Goal: Information Seeking & Learning: Learn about a topic

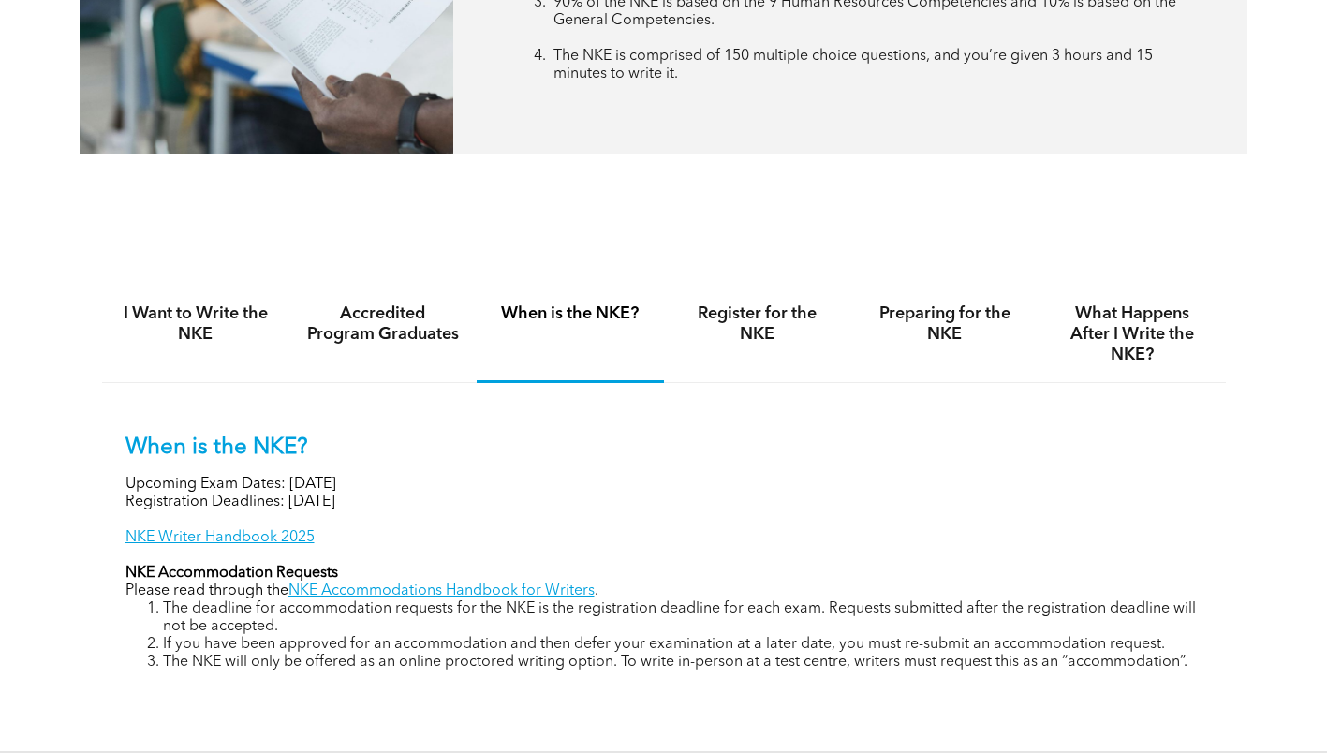
scroll to position [961, 0]
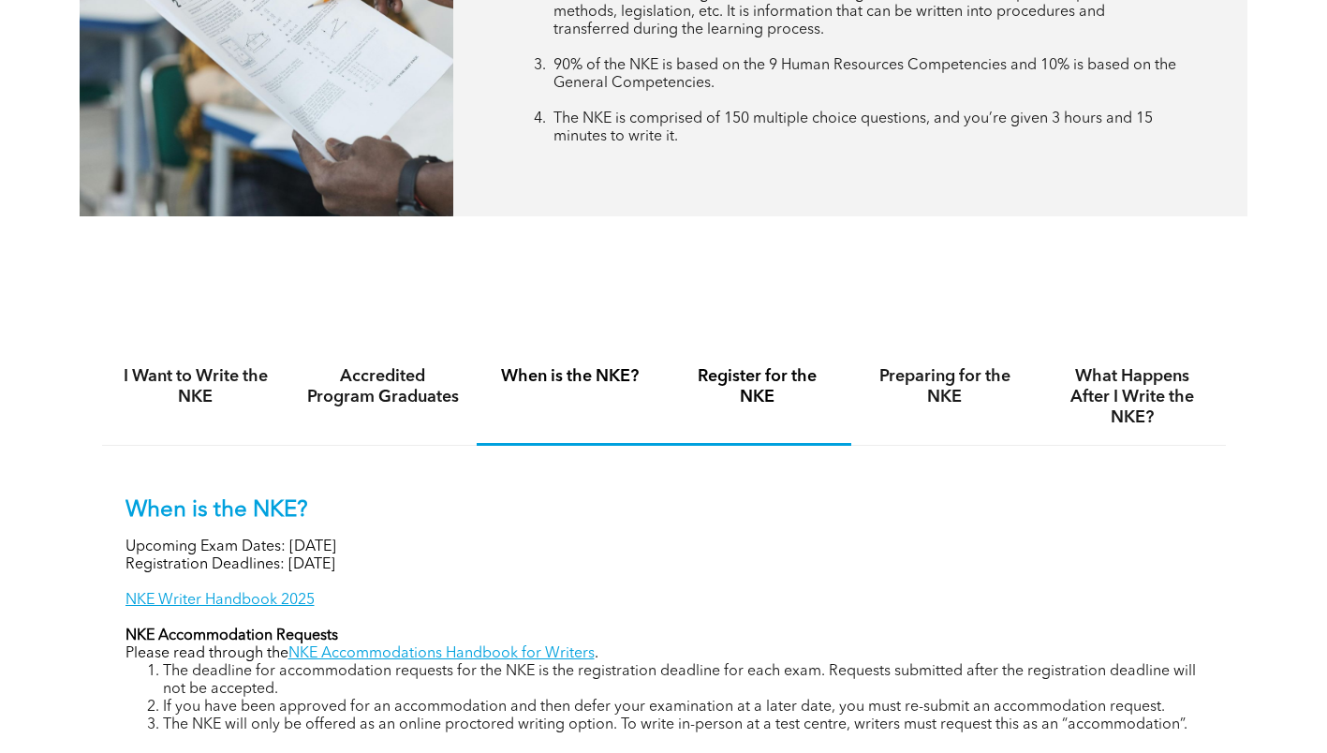
click at [748, 360] on div "Register for the NKE" at bounding box center [757, 397] width 187 height 96
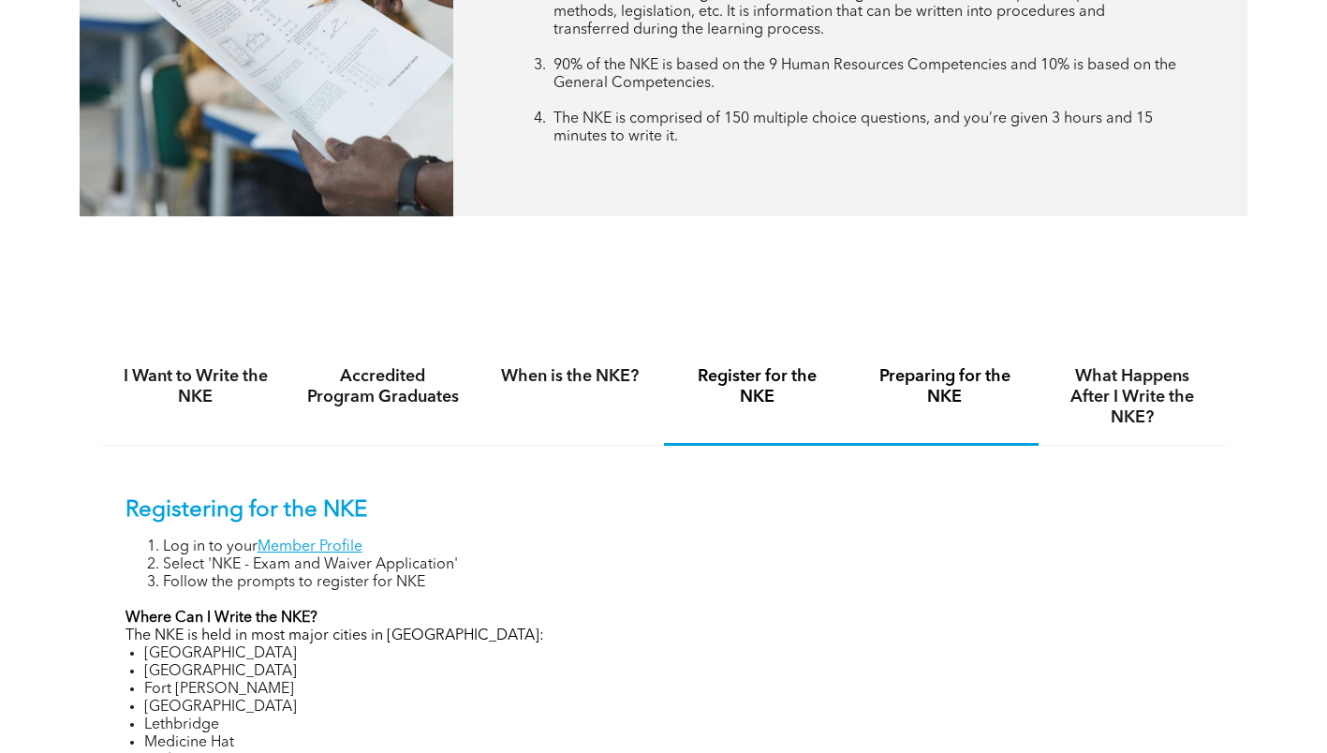
click at [908, 351] on div "Preparing for the NKE" at bounding box center [944, 397] width 187 height 96
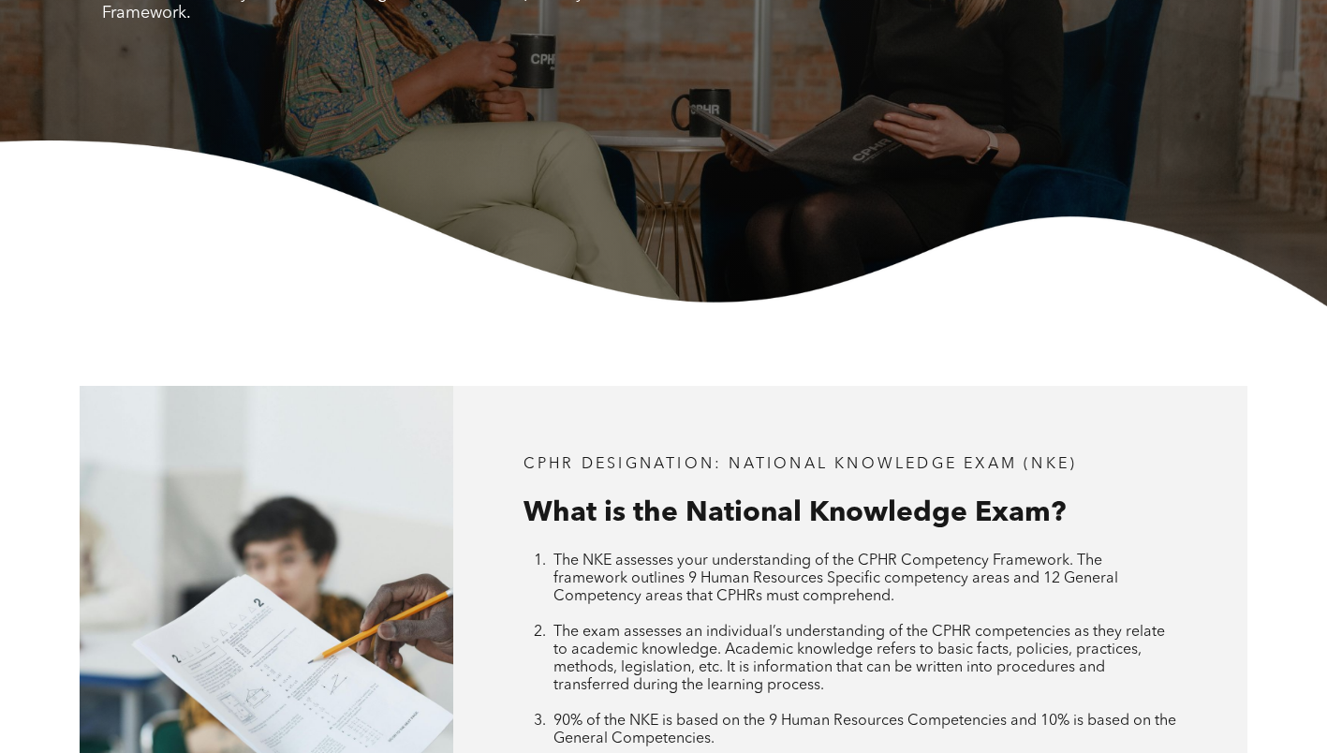
scroll to position [0, 0]
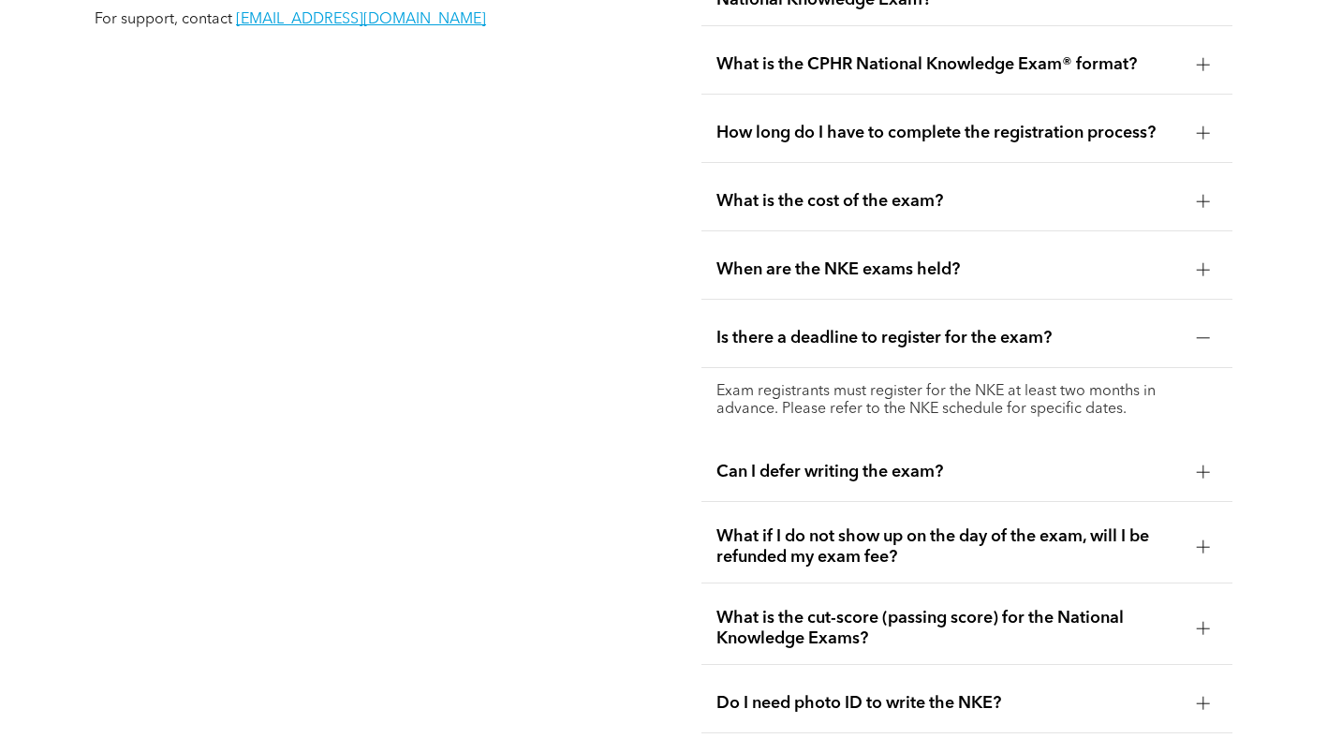
click at [869, 328] on span "Is there a deadline to register for the exam?" at bounding box center [948, 338] width 465 height 21
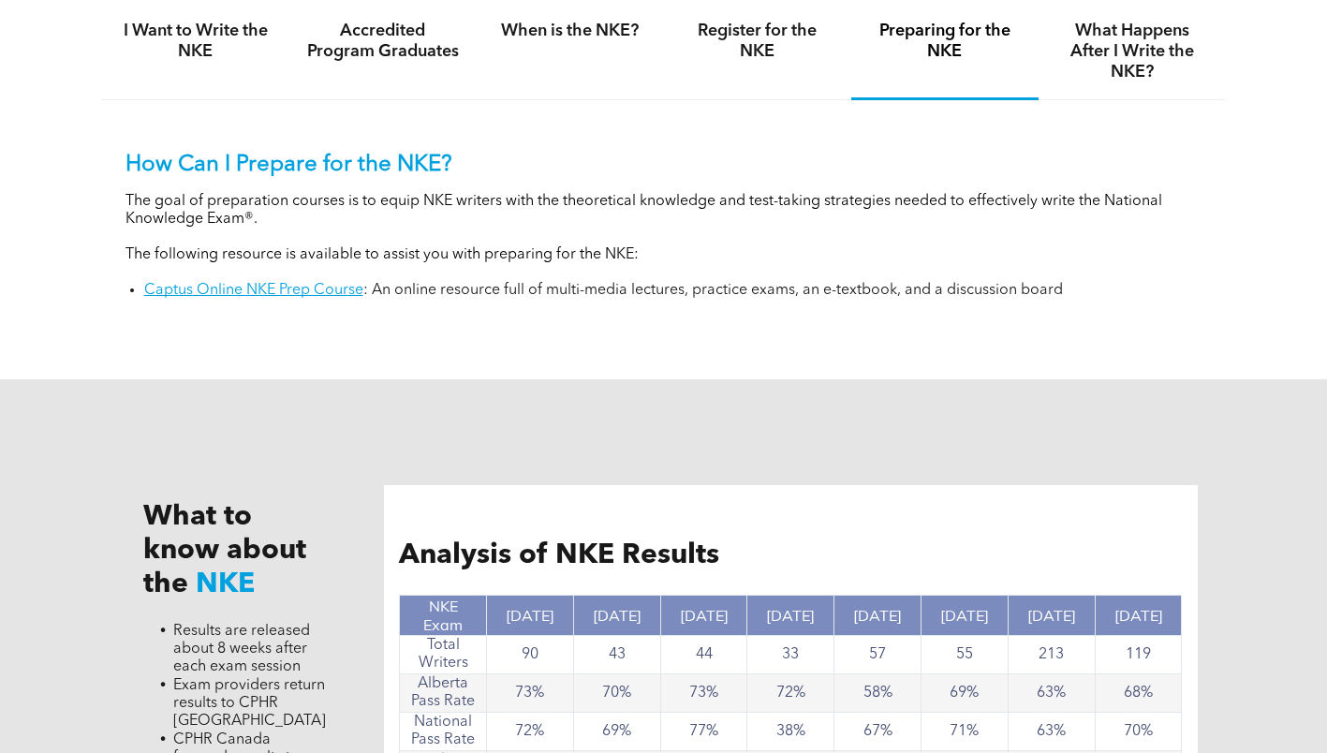
scroll to position [1217, 0]
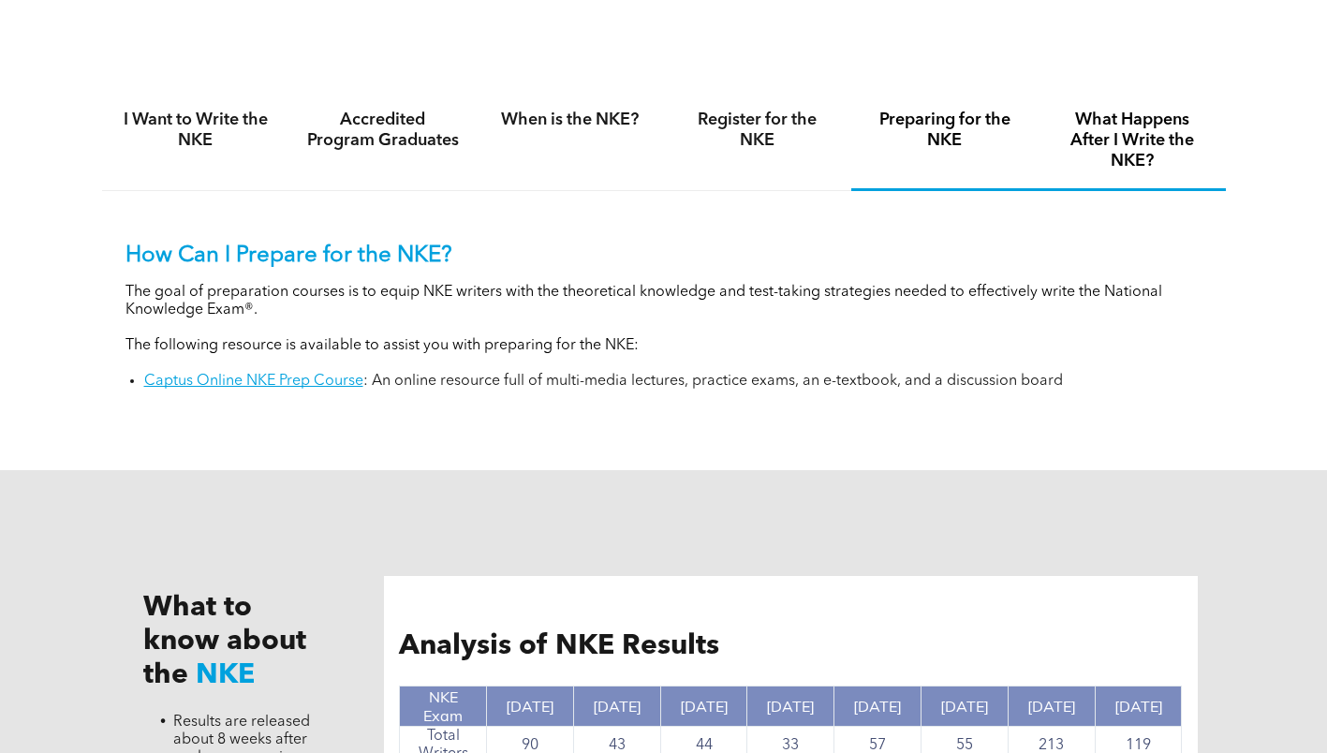
click at [1160, 163] on h4 "What Happens After I Write the NKE?" at bounding box center [1132, 141] width 154 height 62
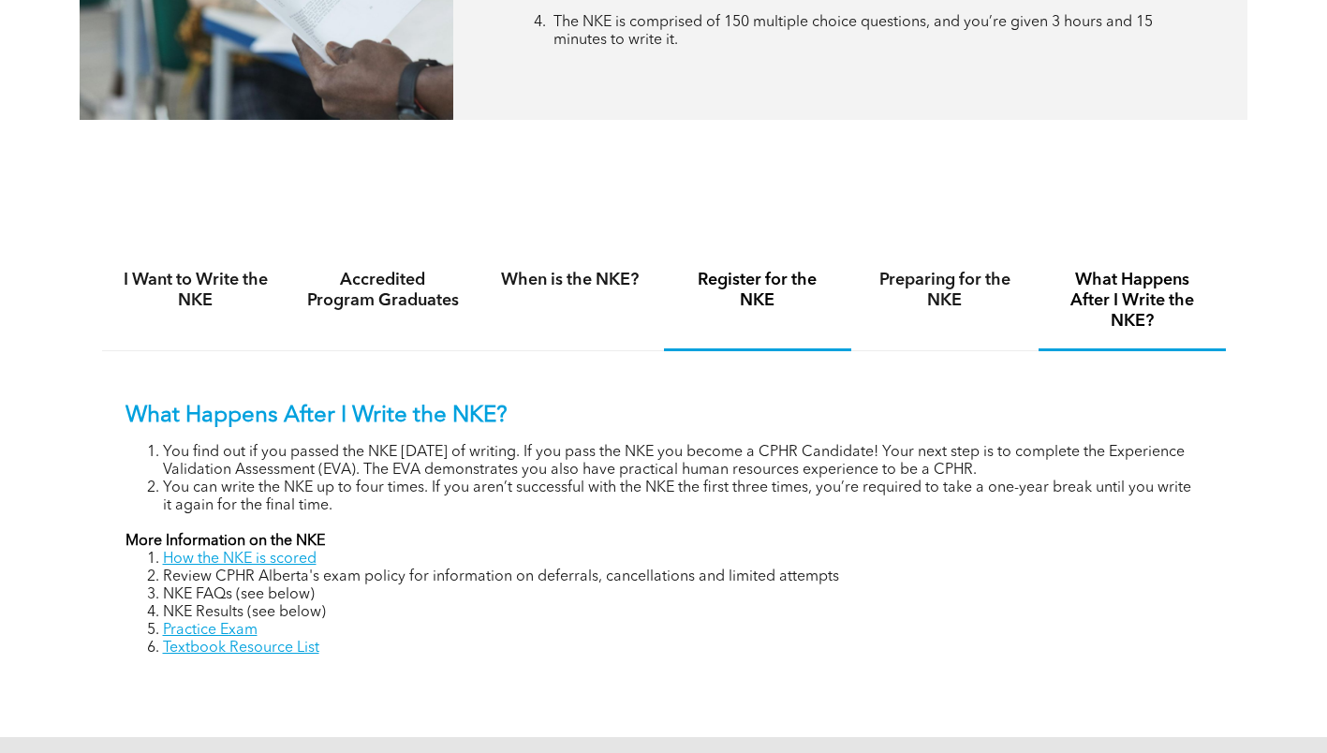
scroll to position [1030, 0]
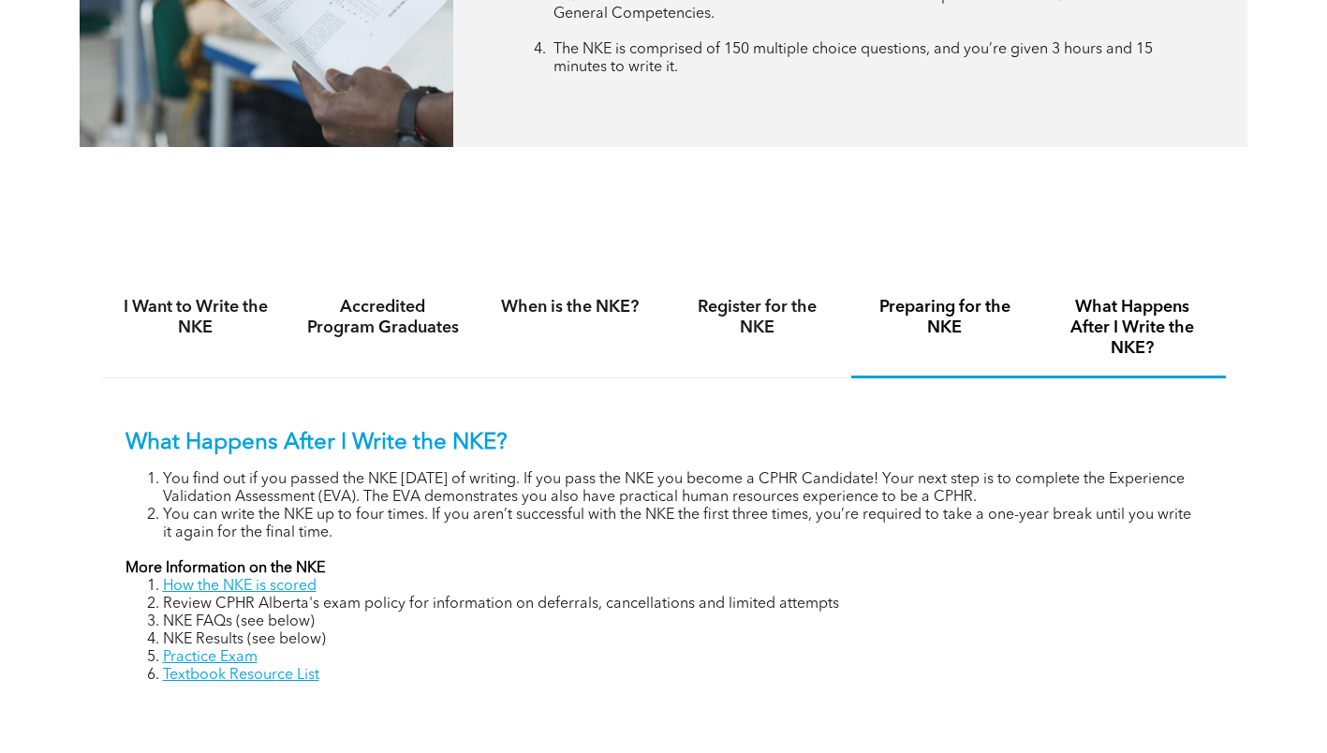
click at [895, 317] on h4 "Preparing for the NKE" at bounding box center [945, 317] width 154 height 41
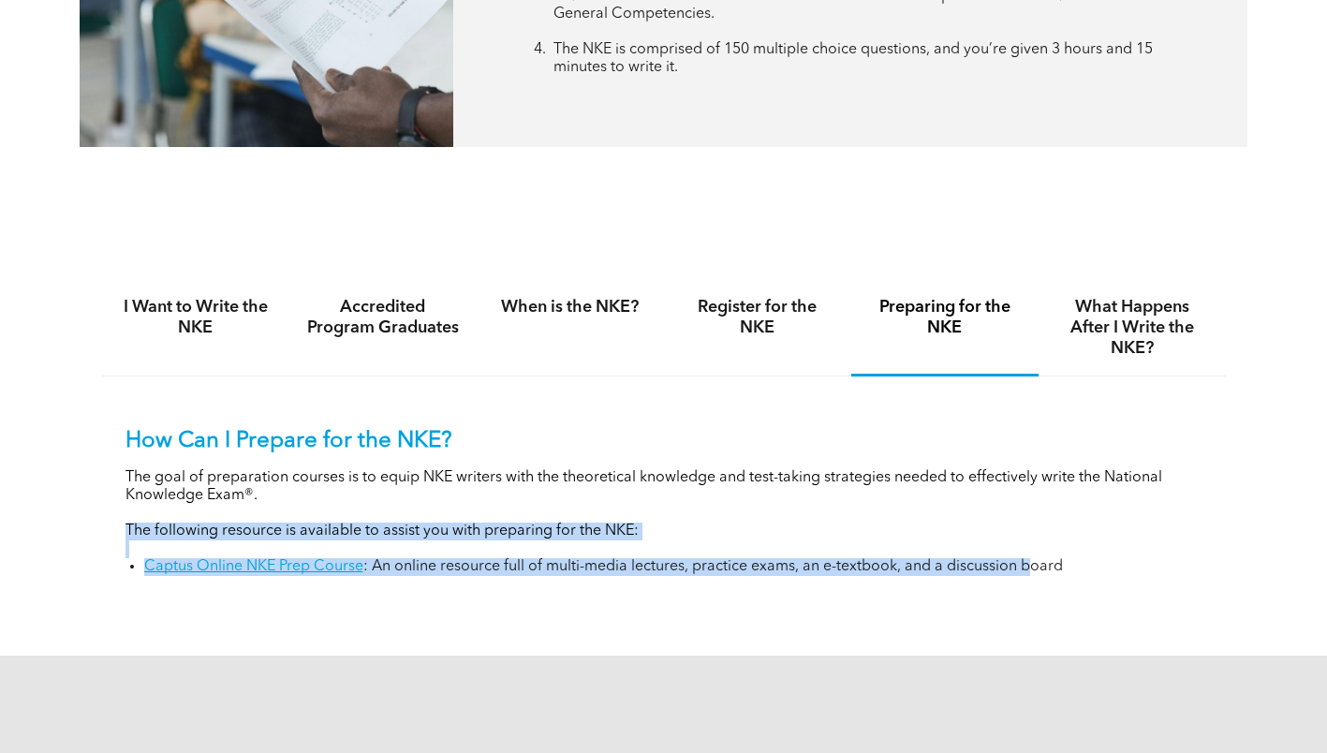
drag, startPoint x: 112, startPoint y: 543, endPoint x: 1028, endPoint y: 584, distance: 916.7
click at [1028, 584] on div "How Can I Prepare for the NKE? The goal of preparation courses is to equip NKE …" at bounding box center [664, 487] width 1124 height 223
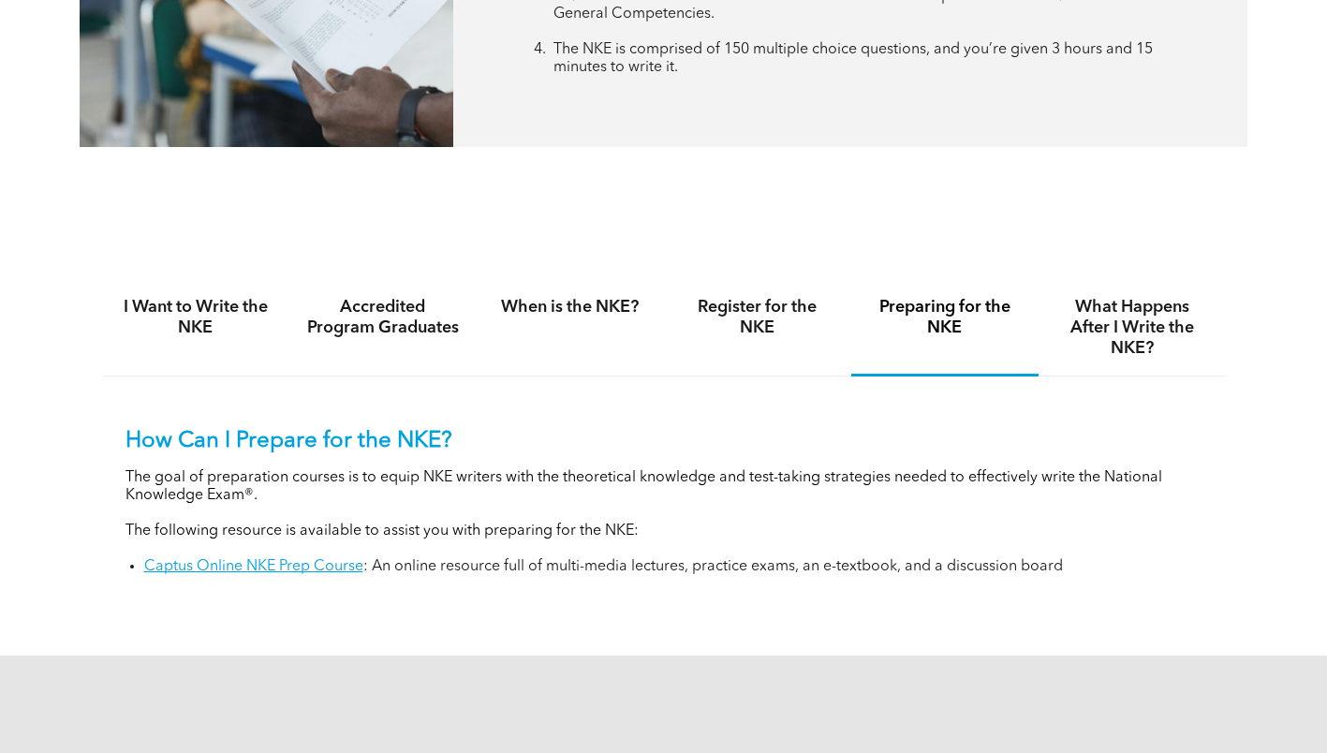
drag, startPoint x: 1028, startPoint y: 584, endPoint x: 1096, endPoint y: 578, distance: 67.7
click at [1096, 578] on div "How Can I Prepare for the NKE? The goal of preparation courses is to equip NKE …" at bounding box center [664, 487] width 1124 height 223
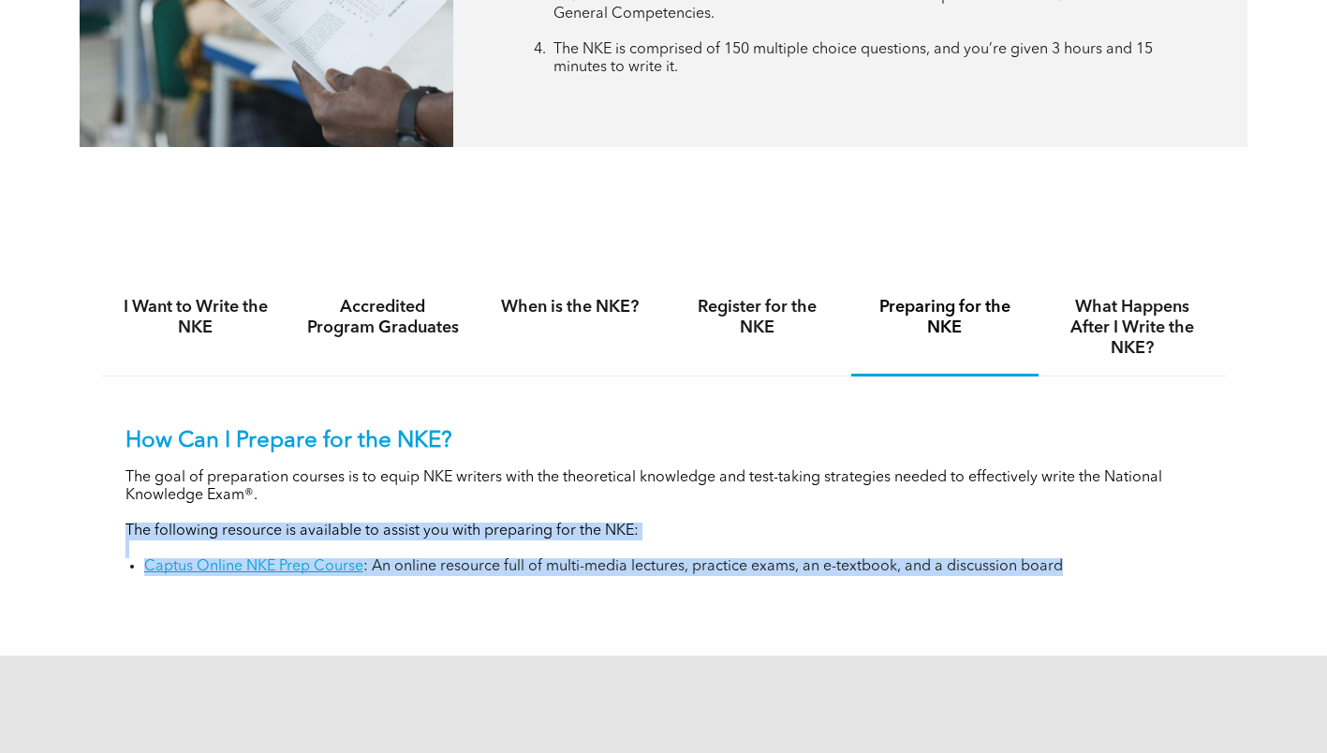
drag, startPoint x: 914, startPoint y: 575, endPoint x: 65, endPoint y: 537, distance: 850.1
click at [65, 537] on div "I Want to Write the NKE Accredited Program Graduates When is the NKE? Register …" at bounding box center [663, 441] width 1327 height 429
copy div "The following resource is available to assist you with preparing for the NKE: C…"
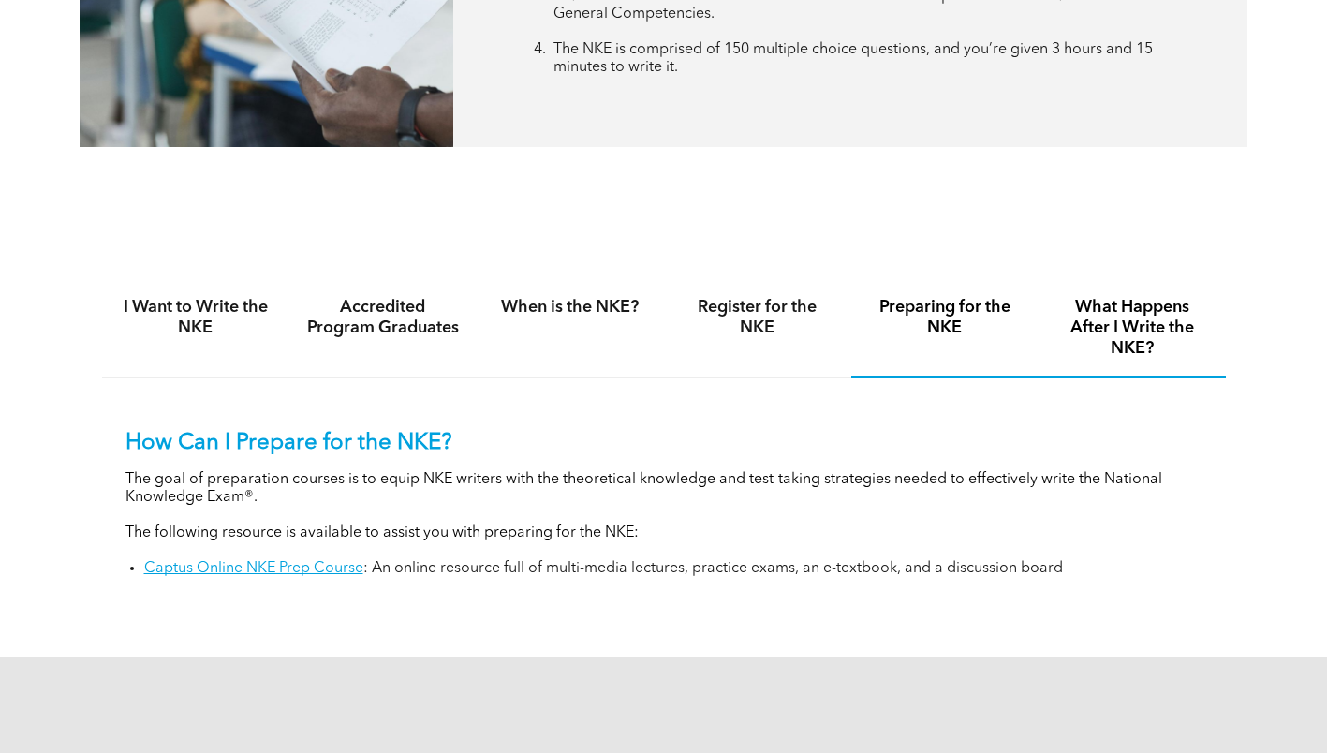
drag, startPoint x: 1110, startPoint y: 340, endPoint x: 375, endPoint y: 619, distance: 786.2
click at [1110, 339] on h4 "What Happens After I Write the NKE?" at bounding box center [1132, 328] width 154 height 62
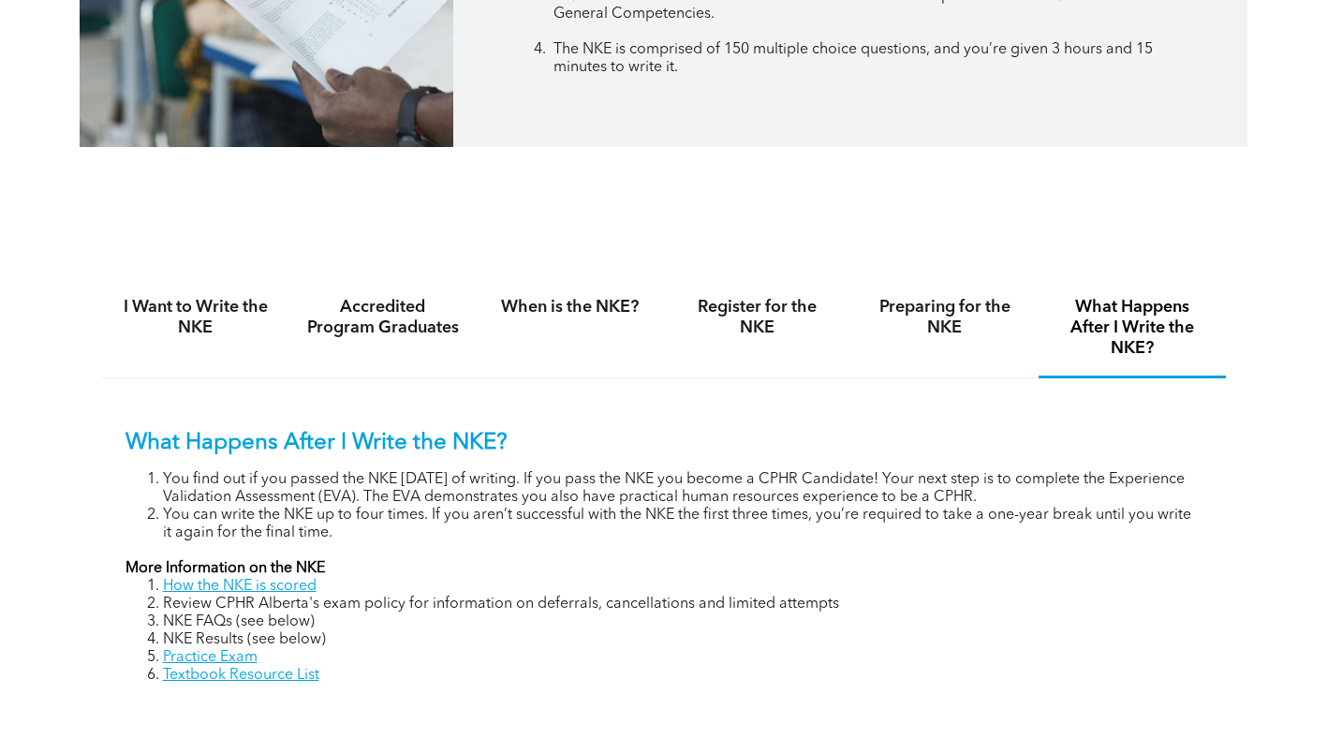
drag, startPoint x: 323, startPoint y: 667, endPoint x: 150, endPoint y: 654, distance: 173.7
click at [150, 654] on ol "How the NKE is scored Review CPHR Alberta's exam policy for information on defe…" at bounding box center [663, 631] width 1077 height 107
copy ol "Practice Exam Textbook Resource List"
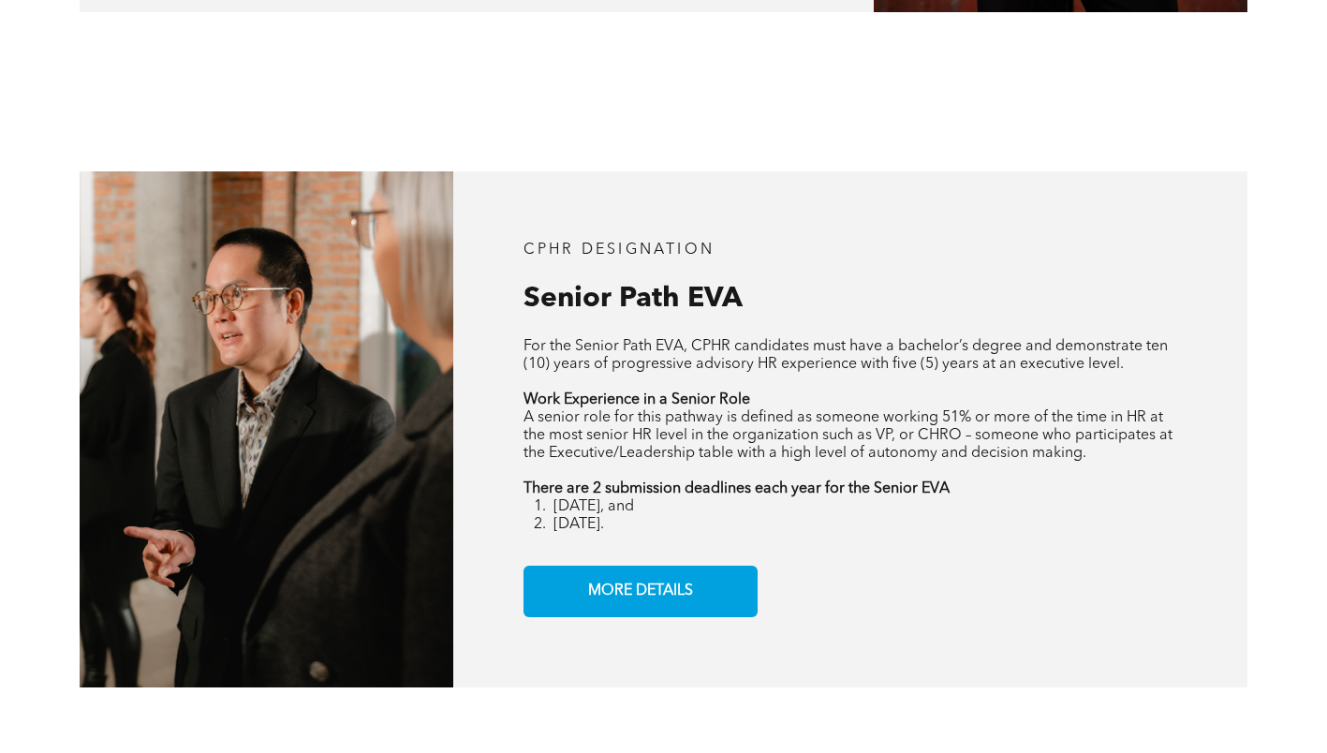
scroll to position [2622, 0]
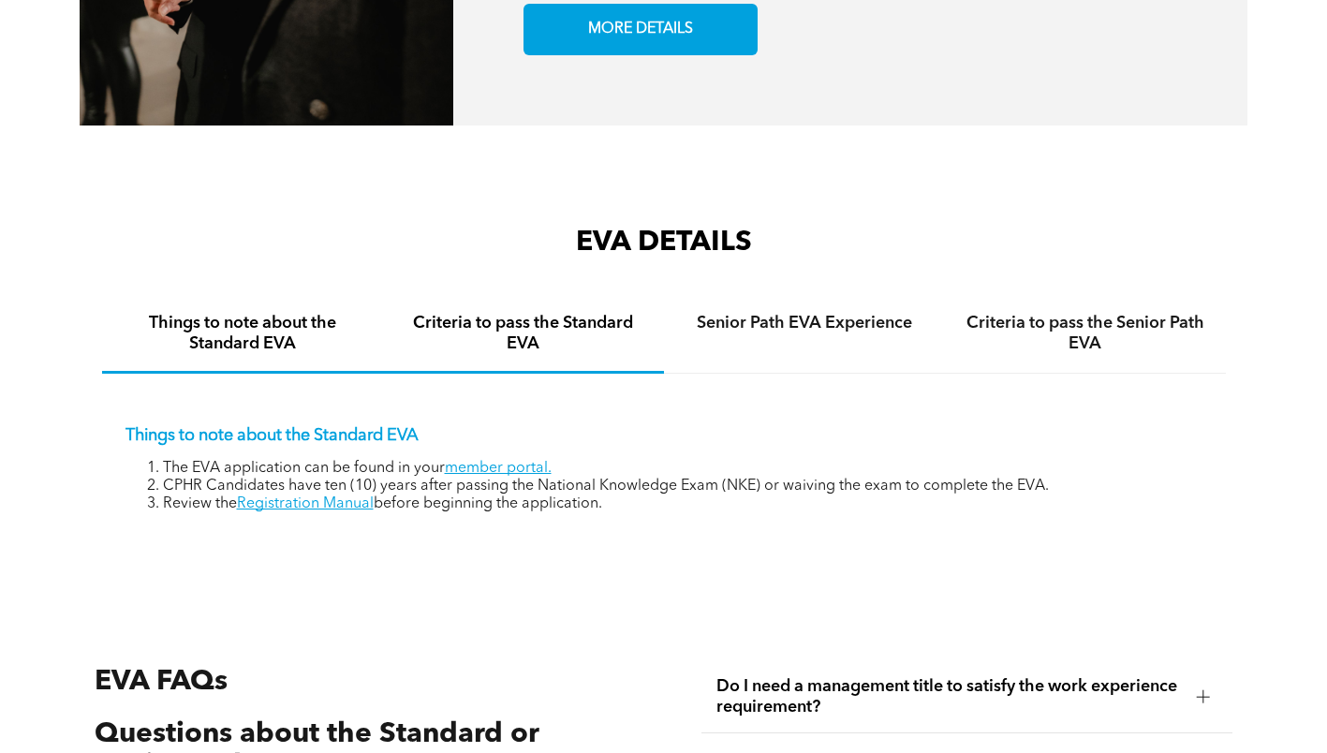
click at [581, 361] on div "Criteria to pass the Standard EVA" at bounding box center [523, 335] width 281 height 78
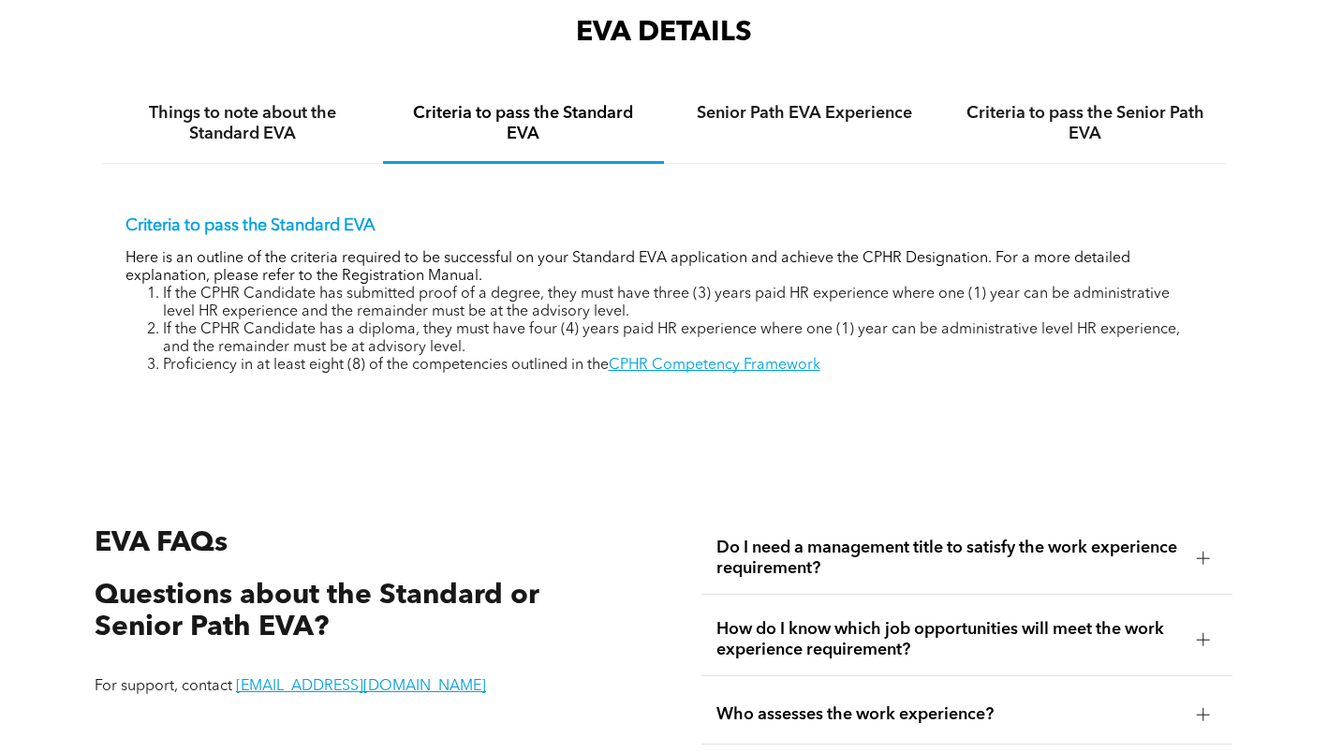
scroll to position [2809, 0]
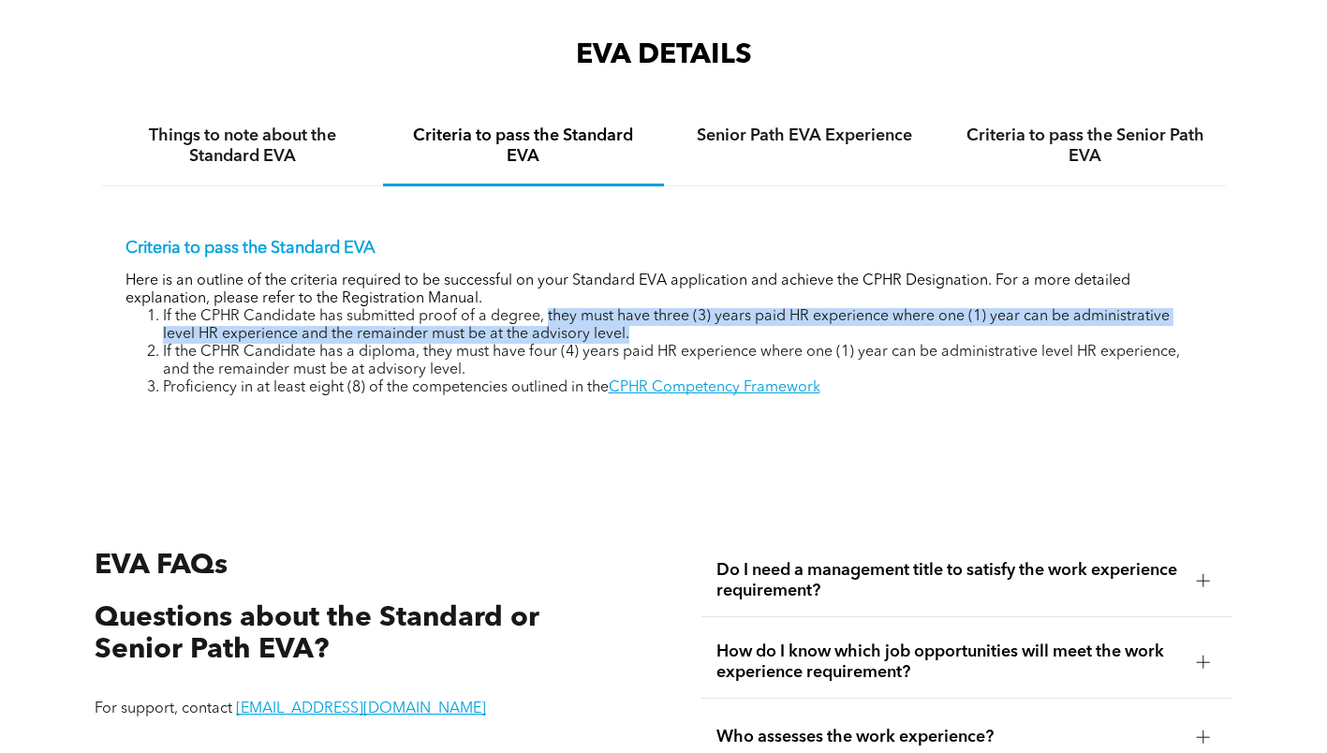
drag, startPoint x: 643, startPoint y: 335, endPoint x: 546, endPoint y: 318, distance: 98.8
click at [546, 318] on li "If the CPHR Candidate has submitted proof of a degree, they must have three (3)…" at bounding box center [682, 326] width 1039 height 36
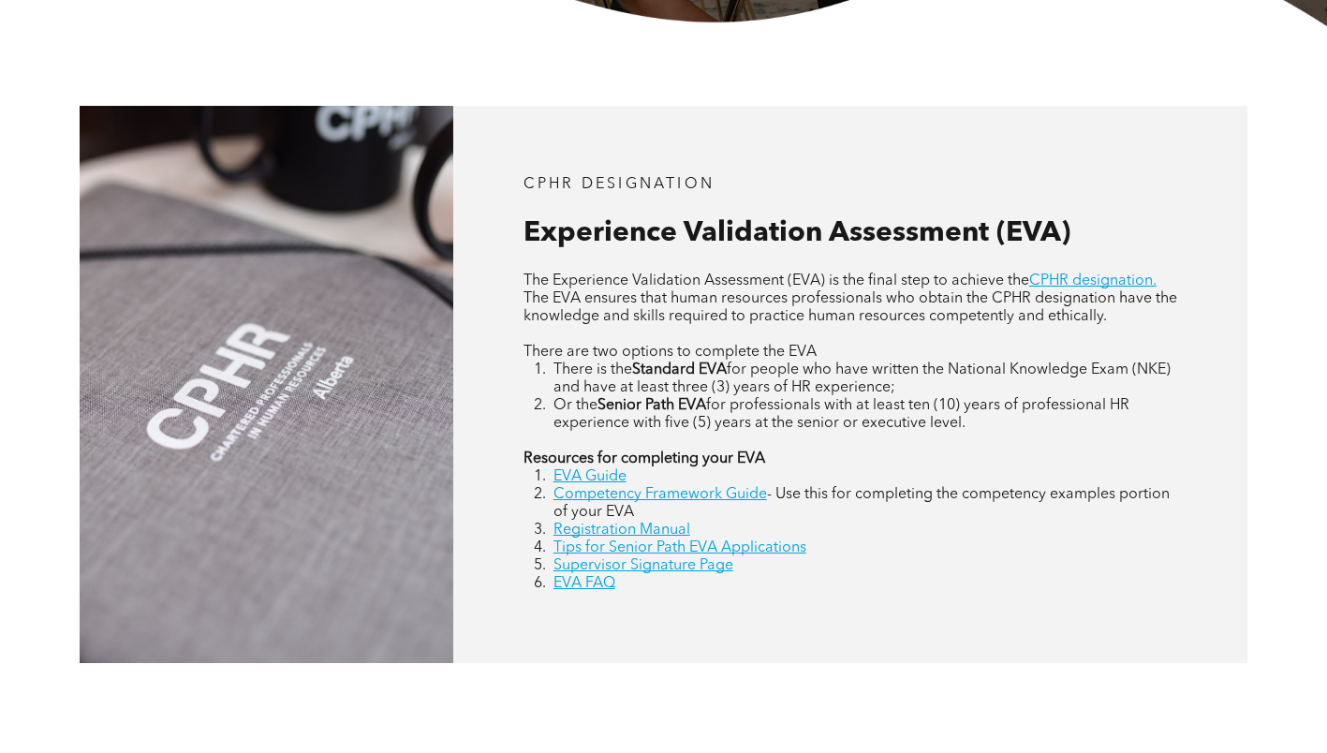
scroll to position [843, 0]
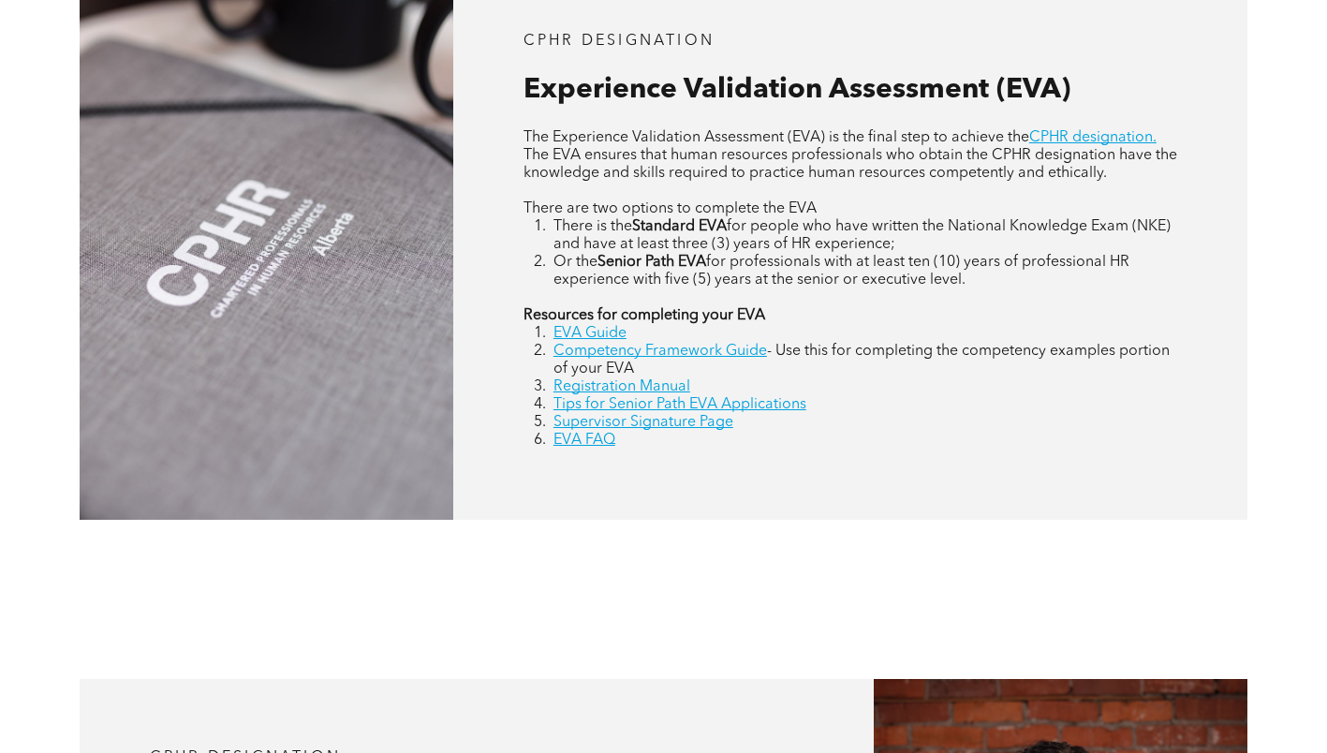
drag, startPoint x: 702, startPoint y: 345, endPoint x: 599, endPoint y: 424, distance: 130.2
click at [587, 466] on div "CPHR DESIGNATION Experience Validation Assessment (EVA) The Experience Validati…" at bounding box center [850, 241] width 794 height 557
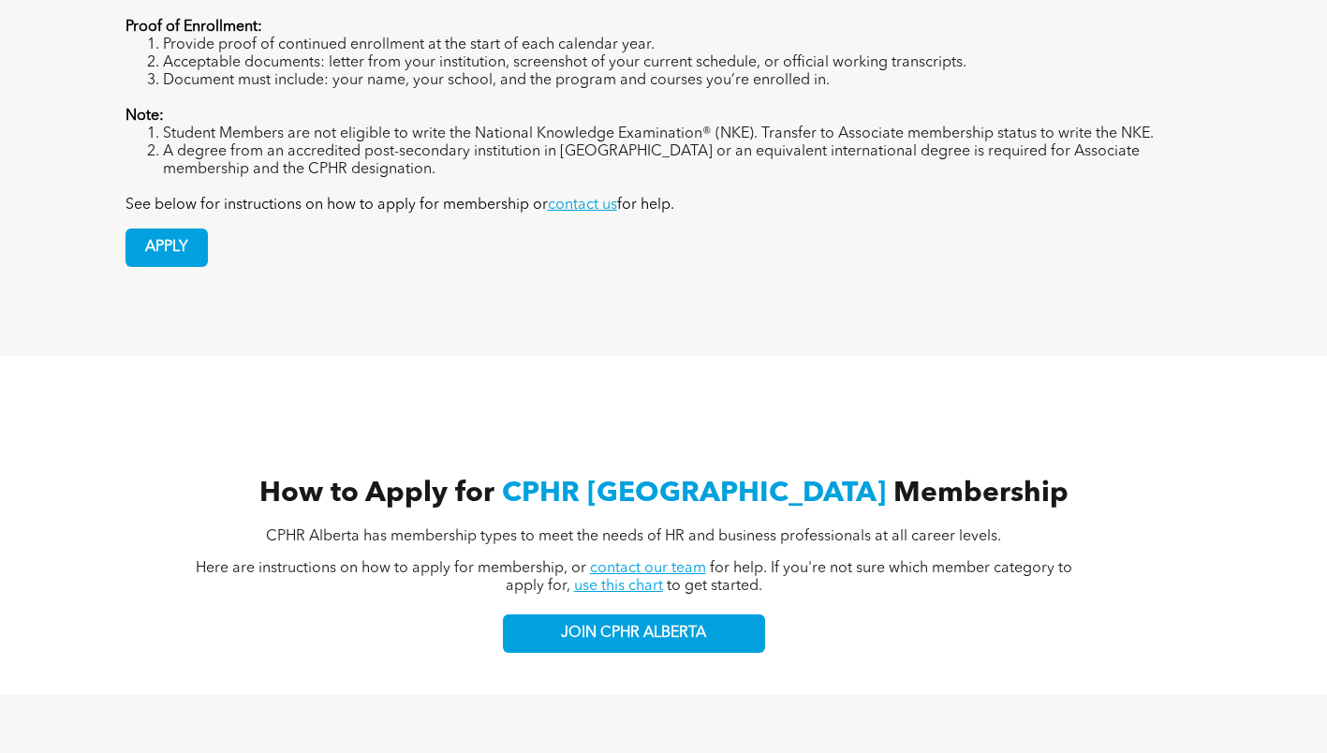
scroll to position [1217, 0]
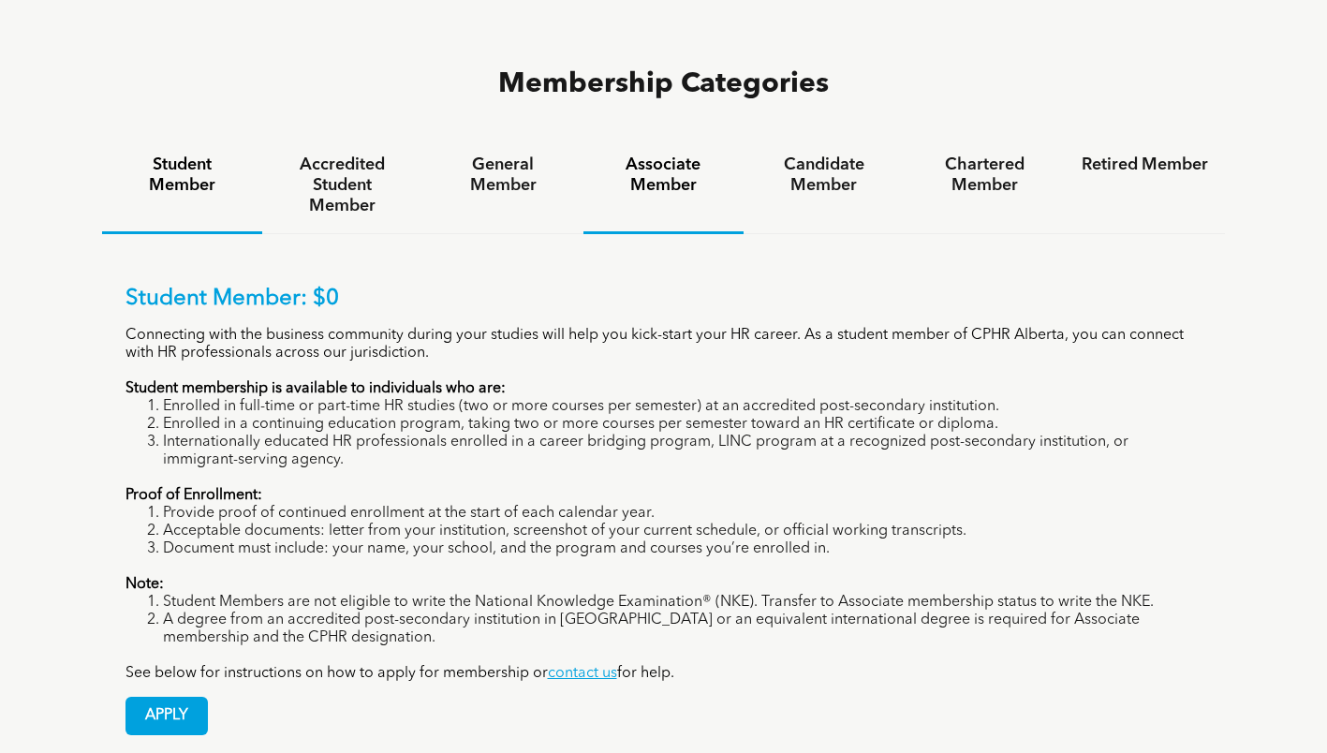
click at [619, 155] on h4 "Associate Member" at bounding box center [663, 175] width 126 height 41
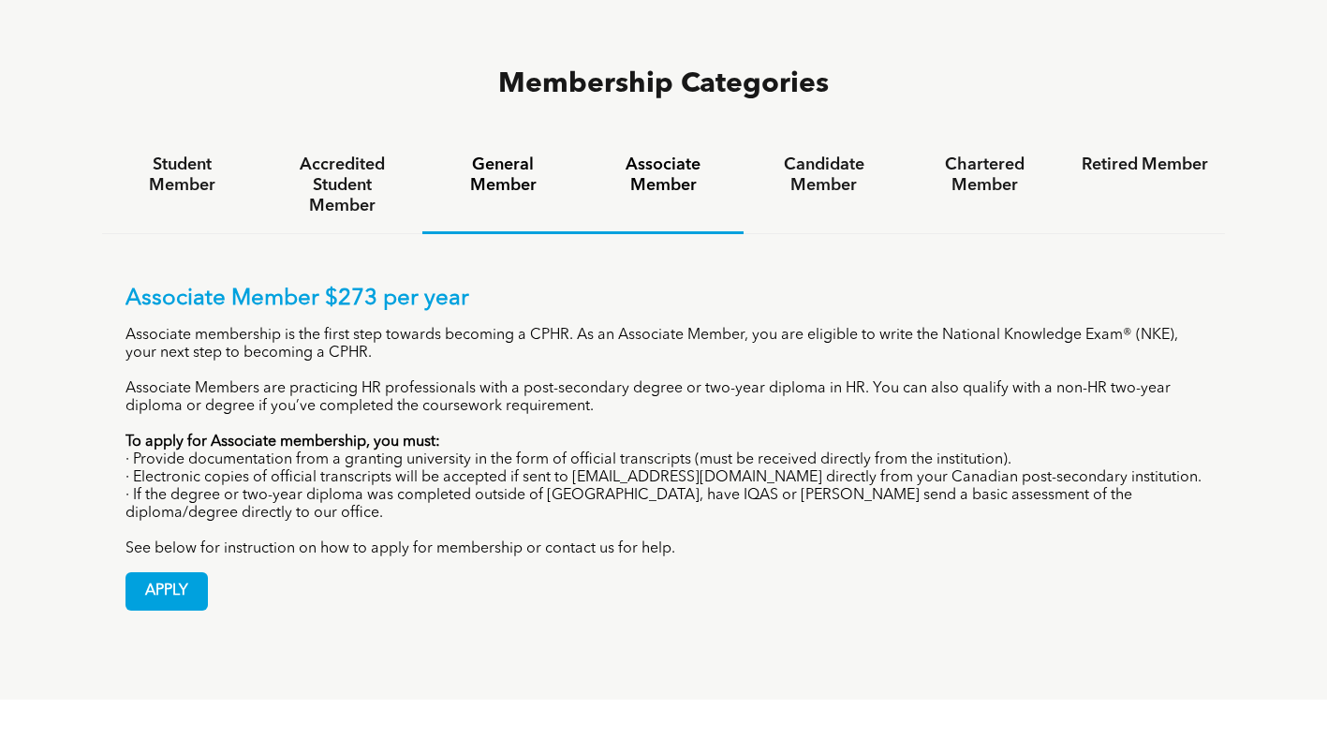
click at [551, 138] on div "General Member" at bounding box center [502, 186] width 160 height 96
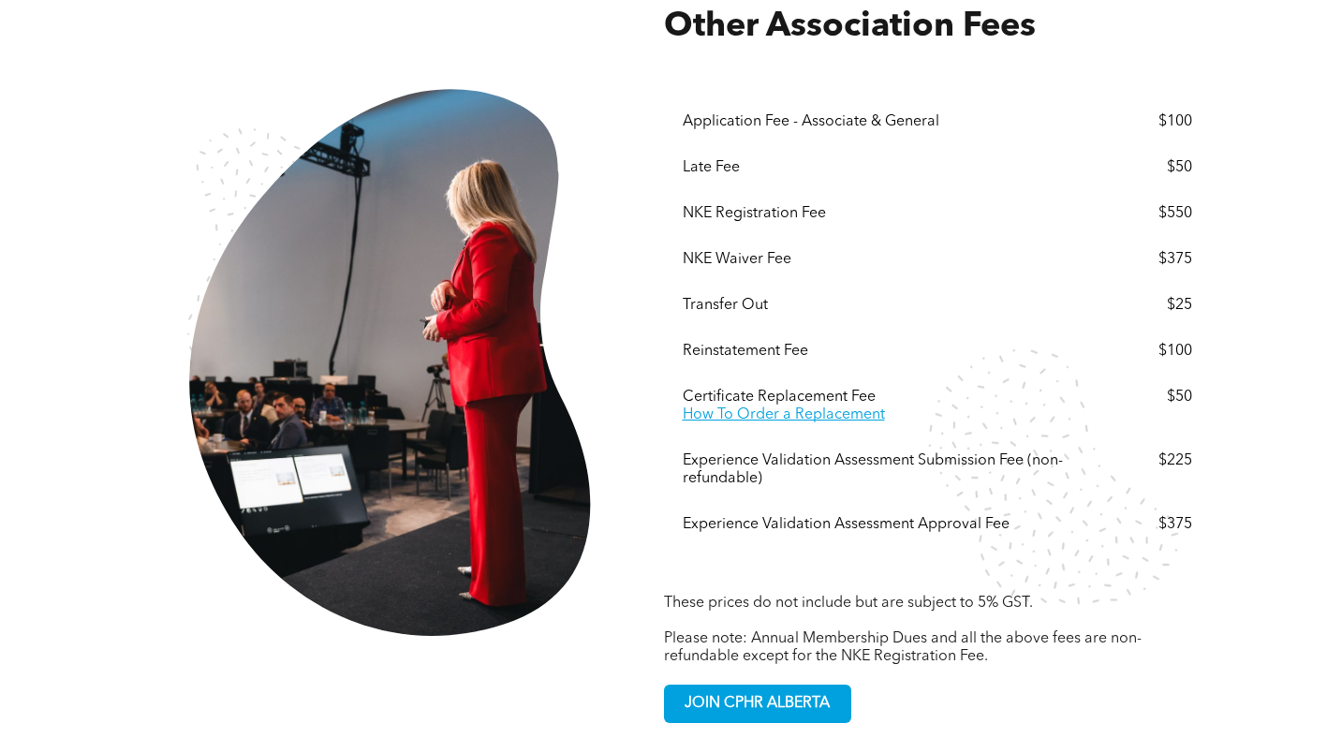
scroll to position [3090, 0]
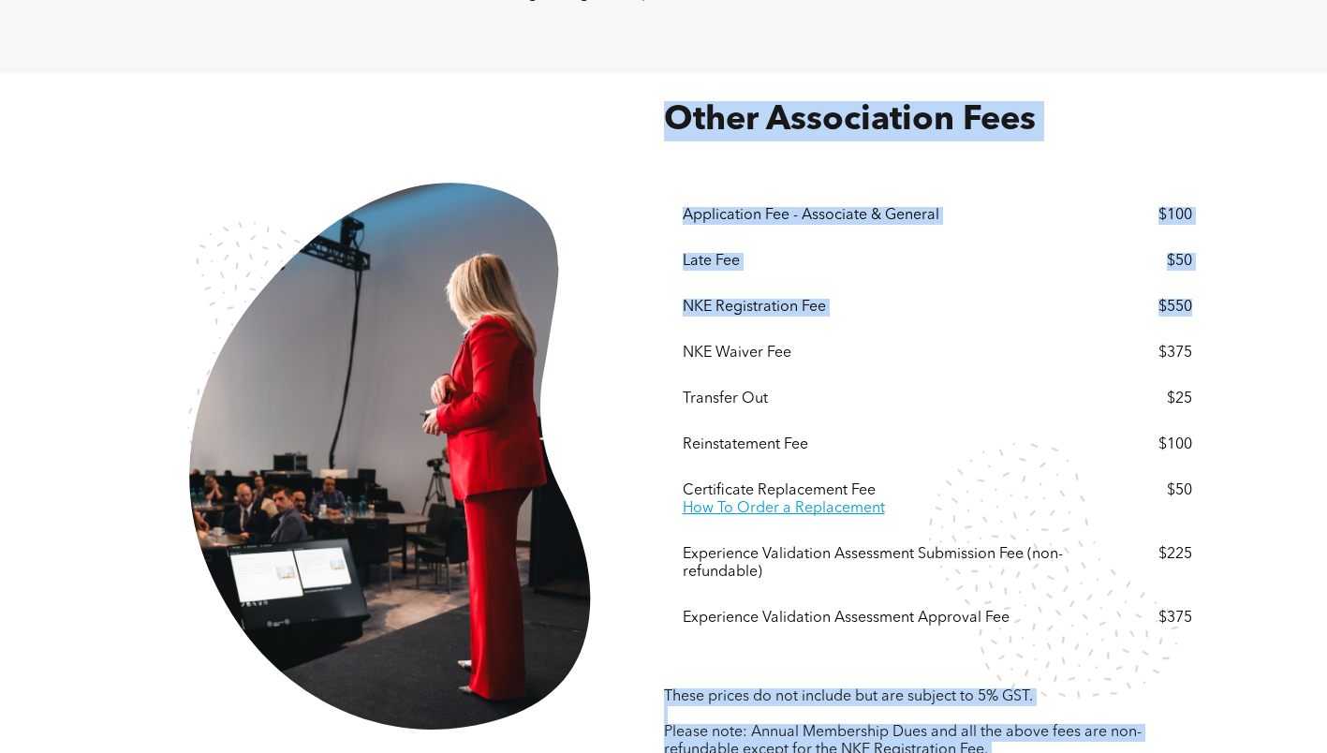
drag, startPoint x: 658, startPoint y: 226, endPoint x: 1214, endPoint y: 223, distance: 555.3
click at [1214, 223] on div "Other Association Fees These prices do not include but are subject to 5% GST. ﻿…" at bounding box center [664, 458] width 1124 height 745
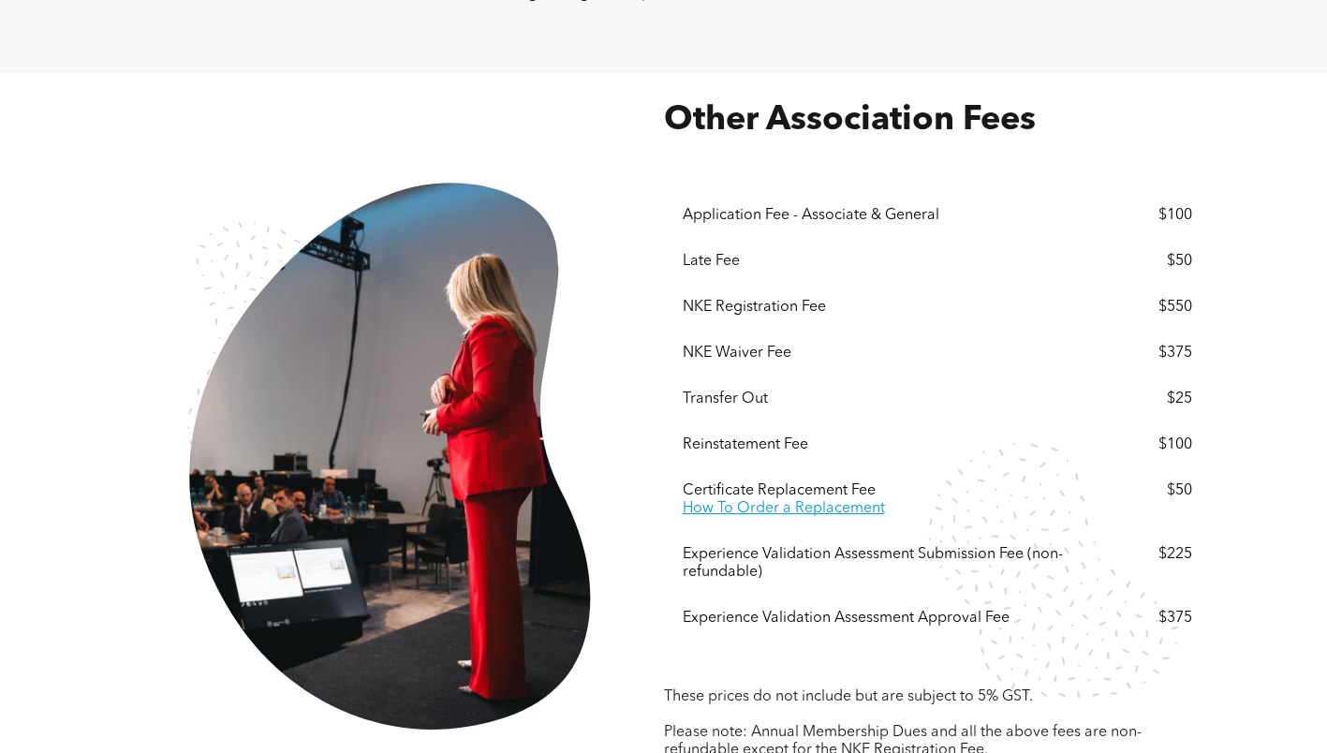
drag, startPoint x: 1214, startPoint y: 223, endPoint x: 1278, endPoint y: 276, distance: 83.8
click at [1278, 276] on div "Other Association Fees These prices do not include but are subject to 5% GST. ﻿…" at bounding box center [663, 459] width 1327 height 772
drag, startPoint x: 1151, startPoint y: 221, endPoint x: 1088, endPoint y: 227, distance: 63.0
click at [1088, 227] on div "Other Association Fees These prices do not include but are subject to 5% GST. ﻿…" at bounding box center [663, 459] width 1327 height 772
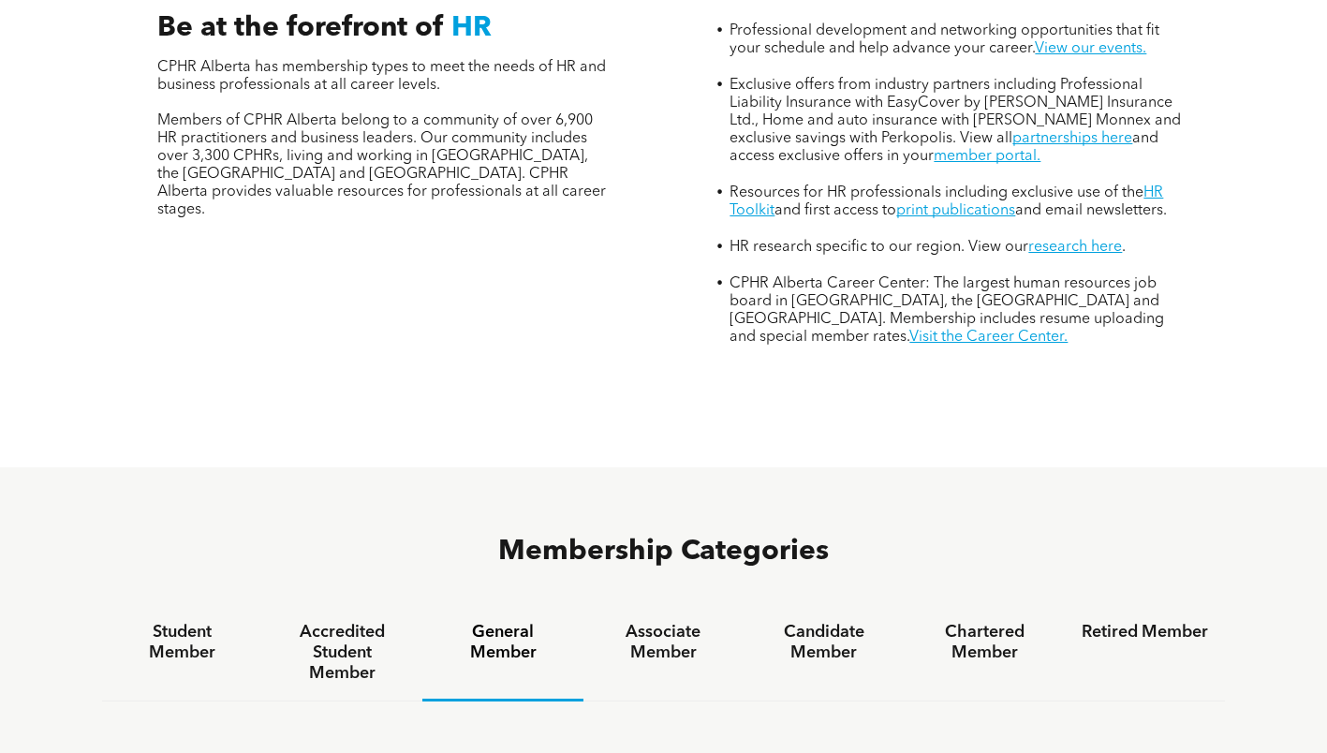
scroll to position [749, 0]
click at [757, 606] on div "Candidate Member" at bounding box center [823, 654] width 160 height 96
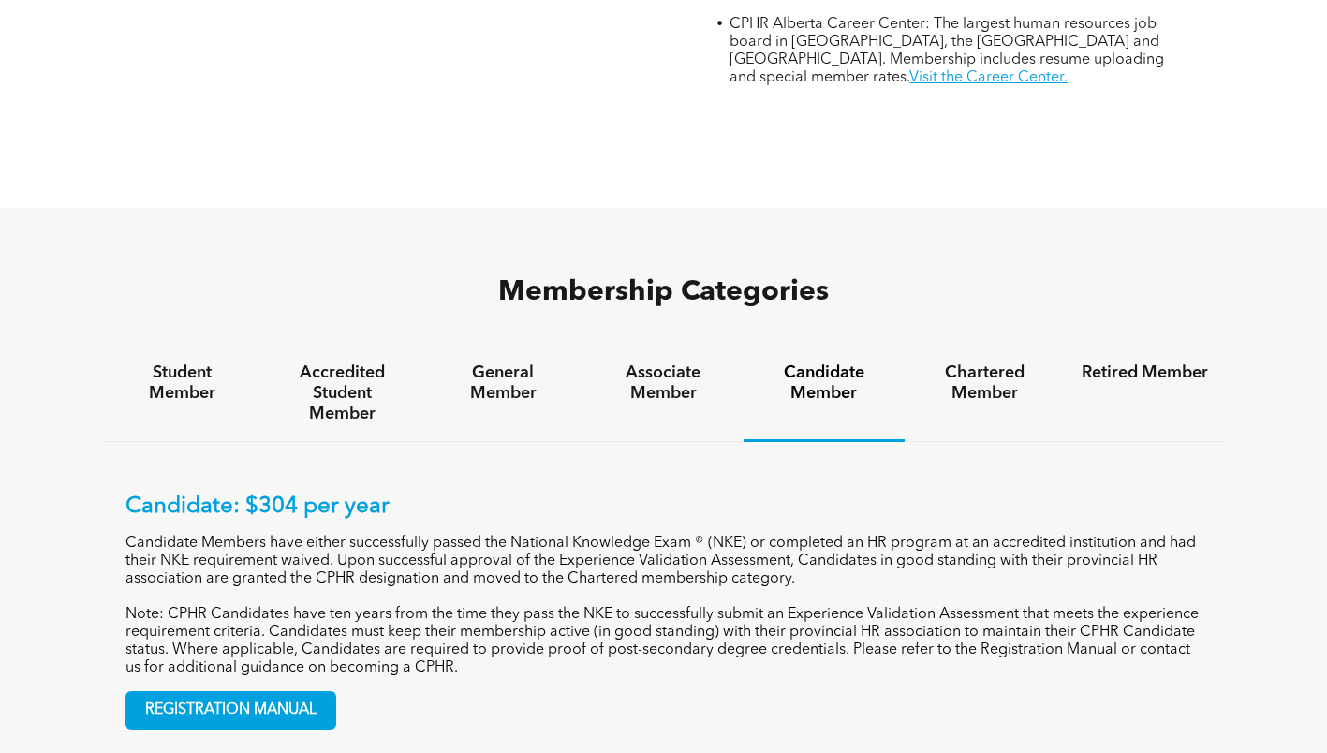
scroll to position [1217, 0]
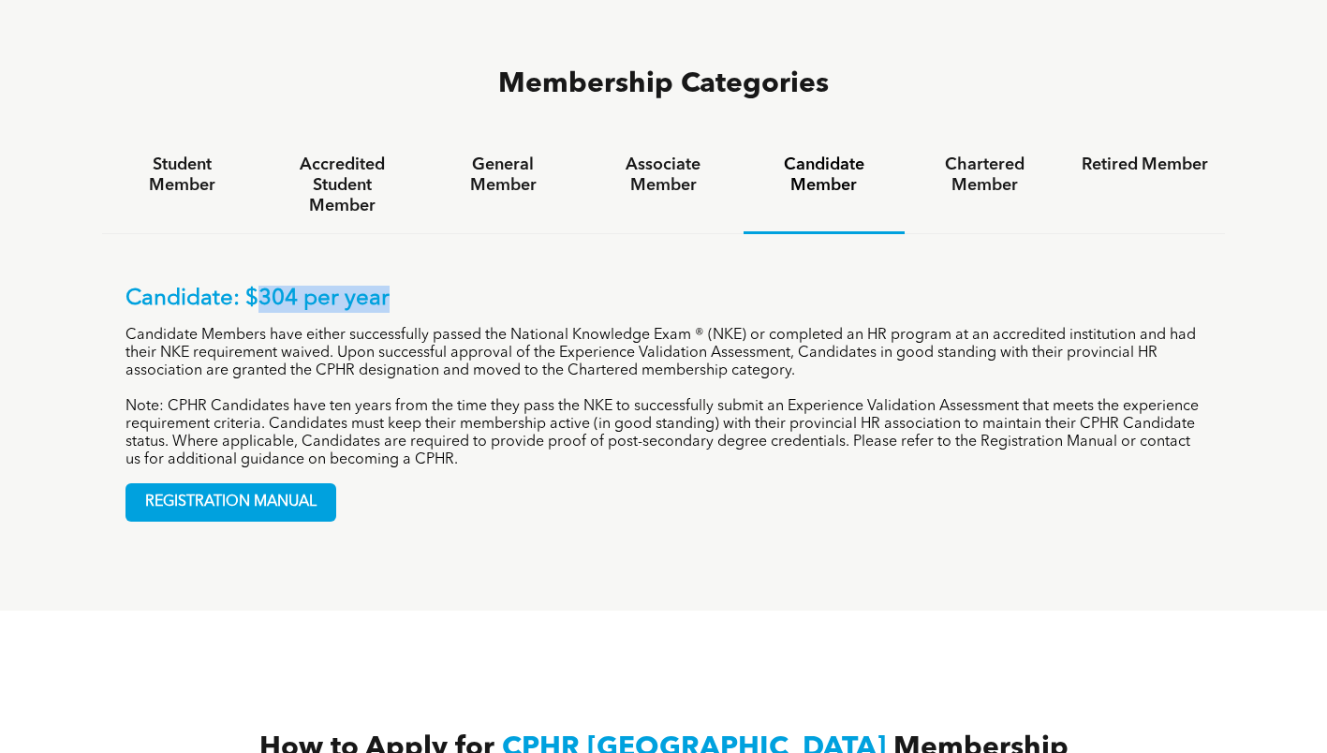
drag, startPoint x: 255, startPoint y: 209, endPoint x: 454, endPoint y: 202, distance: 199.6
click at [454, 286] on p "Candidate: $304 per year" at bounding box center [663, 299] width 1077 height 27
click at [835, 453] on div "Candidate: $304 per year Candidate Members have either successfully passed the …" at bounding box center [664, 389] width 1124 height 311
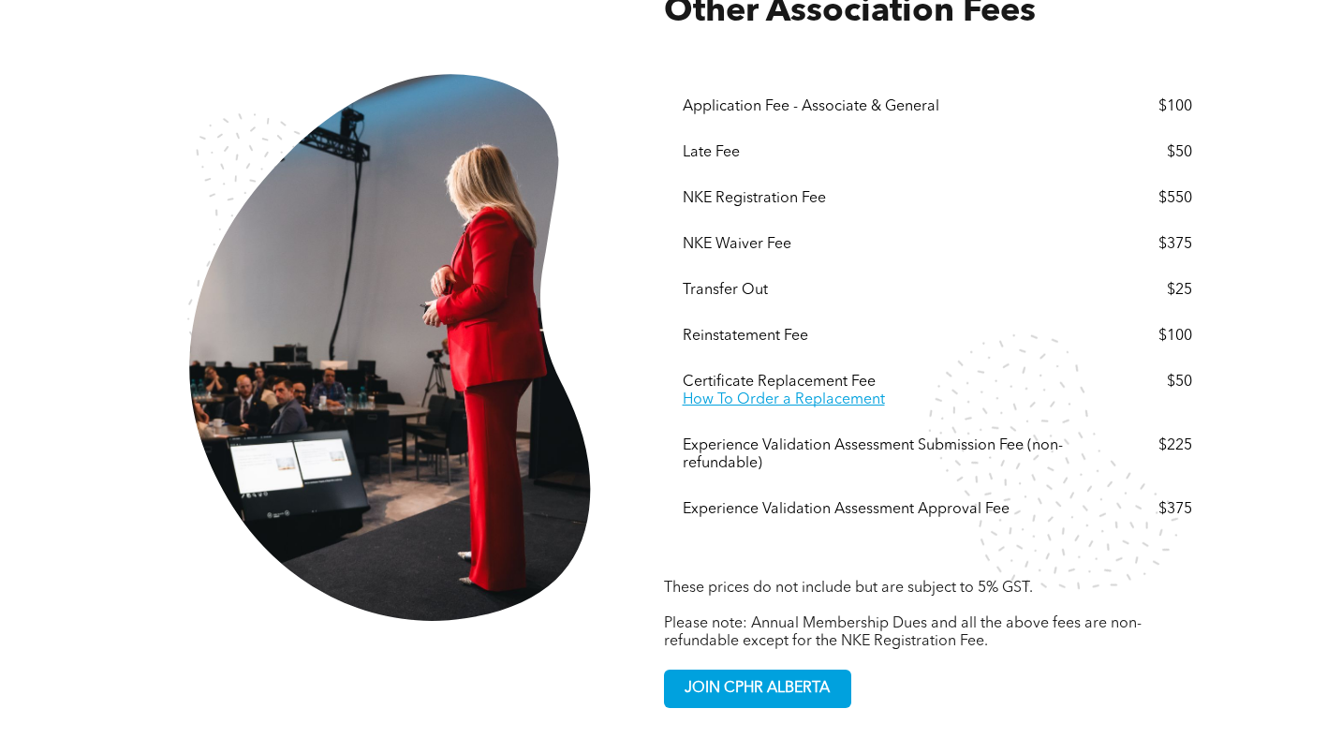
scroll to position [3184, 0]
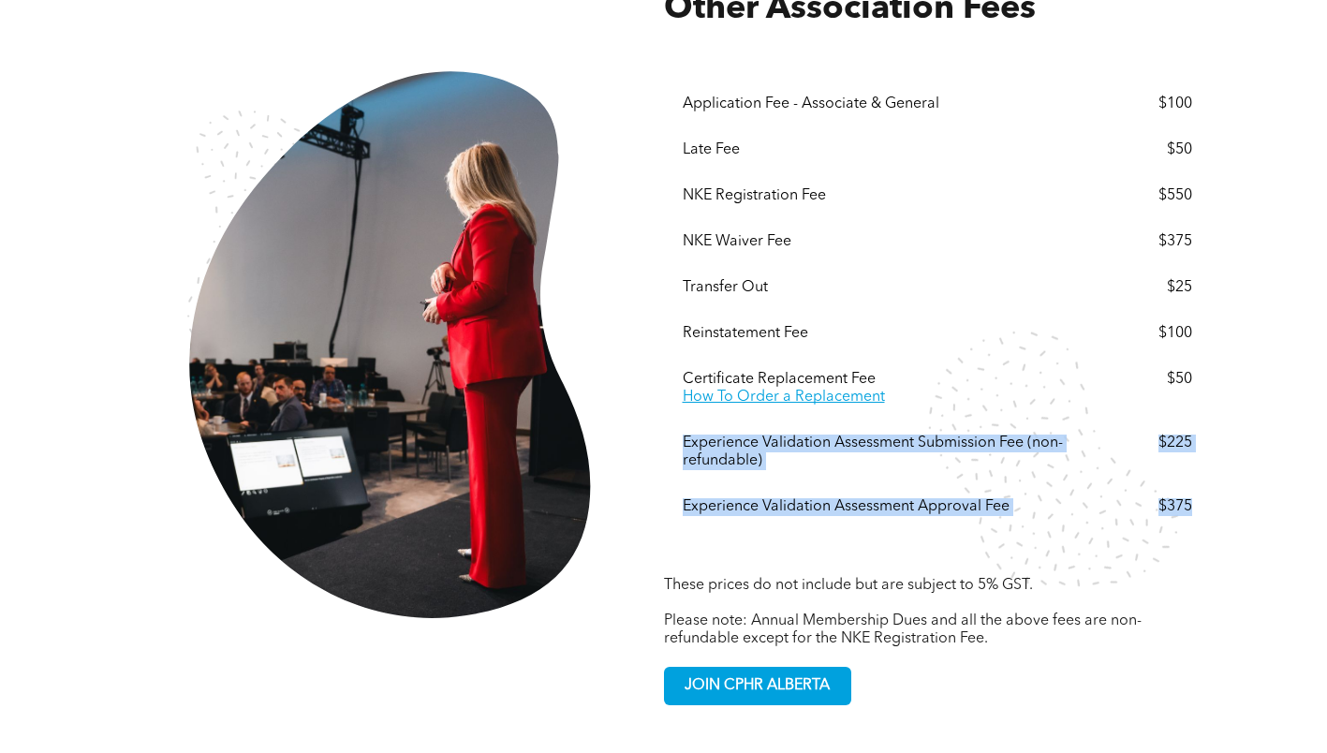
drag, startPoint x: 677, startPoint y: 359, endPoint x: 1199, endPoint y: 418, distance: 524.9
click at [1199, 418] on div "Menu Application Fee - Associate & General $100 Late Fee $50 NKE Registration F…" at bounding box center [937, 298] width 547 height 537
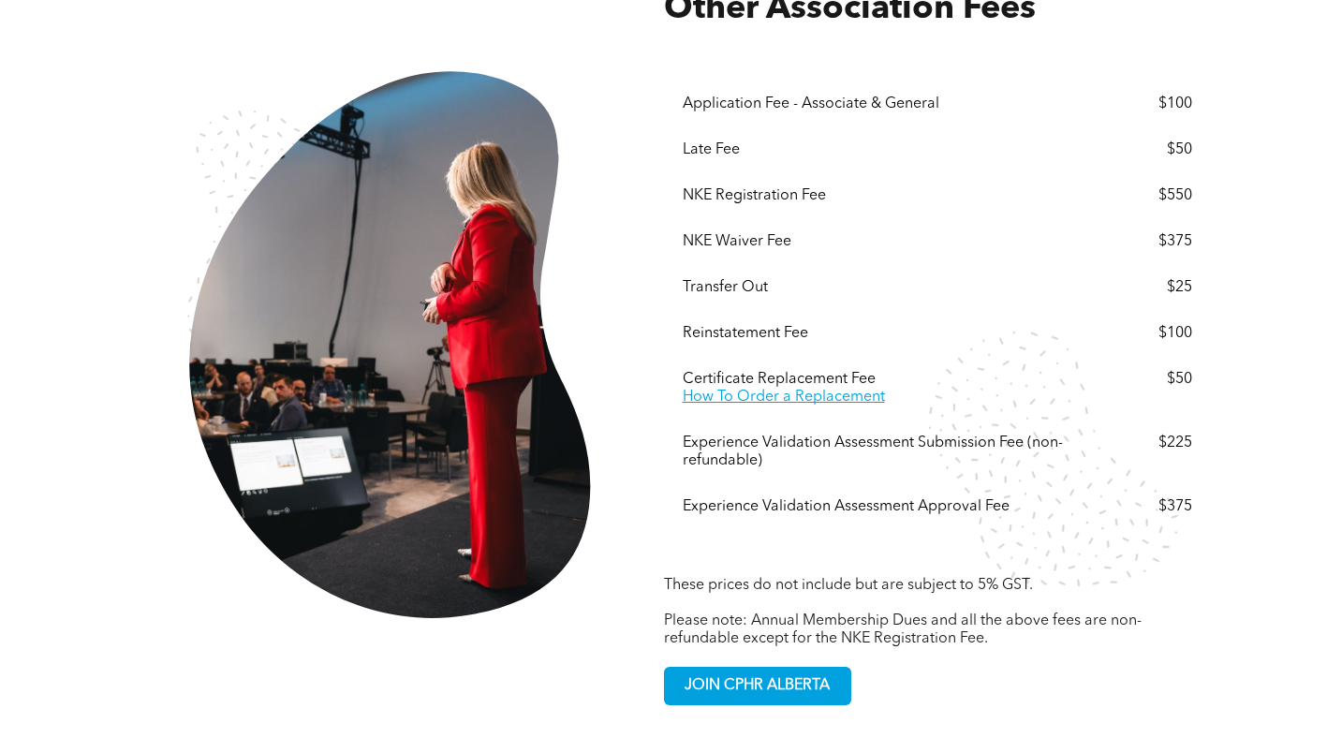
drag, startPoint x: 1199, startPoint y: 418, endPoint x: 1310, endPoint y: 194, distance: 250.0
click at [1310, 194] on div "Other Association Fees These prices do not include but are subject to 5% GST. ﻿…" at bounding box center [663, 348] width 1327 height 772
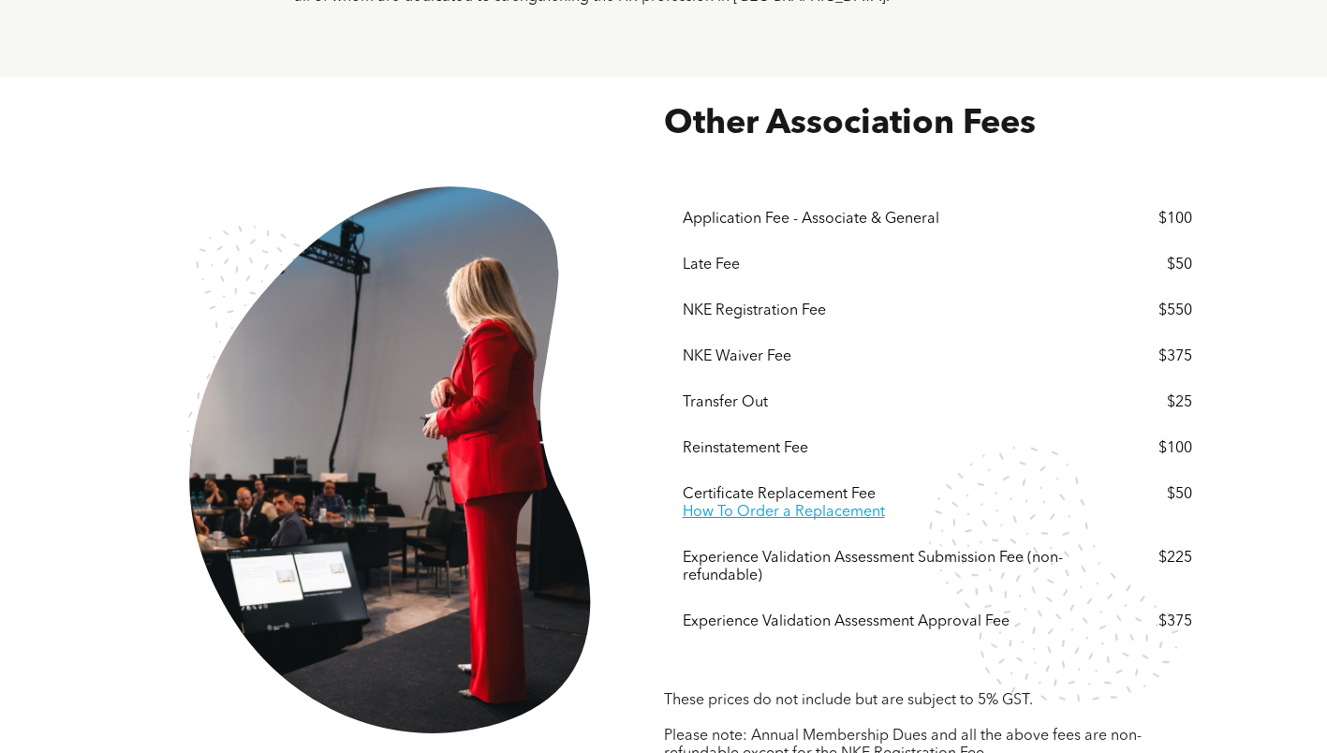
scroll to position [3090, 0]
